Goal: Information Seeking & Learning: Compare options

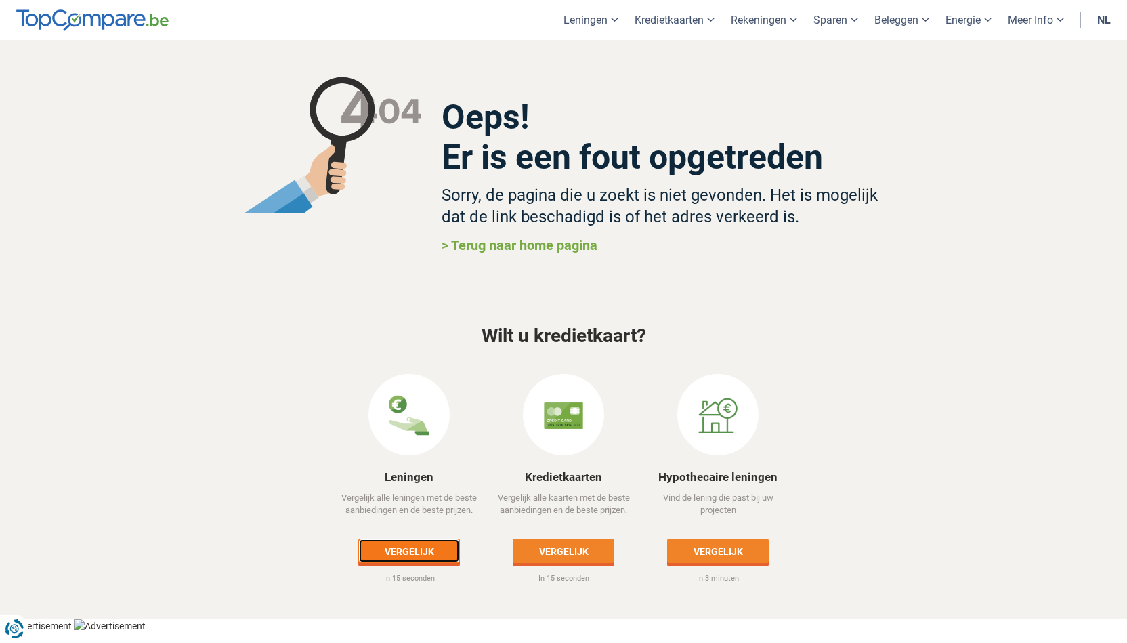
click at [411, 546] on link "Vergelijk" at bounding box center [409, 551] width 102 height 24
